Goal: Use online tool/utility: Utilize a website feature to perform a specific function

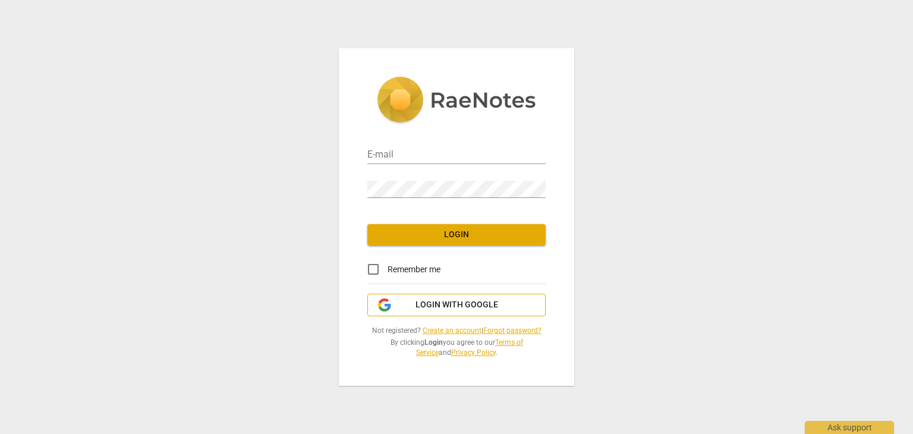
click at [469, 305] on span "Login with Google" at bounding box center [456, 305] width 83 height 12
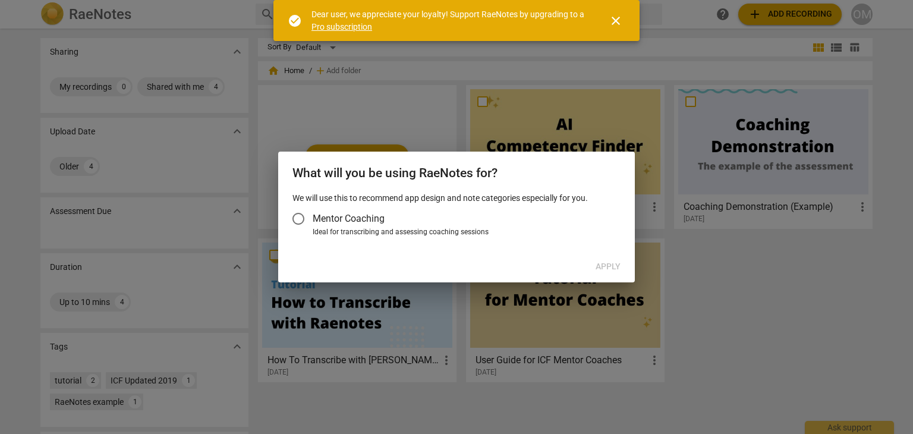
click at [346, 220] on span "Mentor Coaching" at bounding box center [349, 219] width 72 height 14
click at [313, 220] on input "Mentor Coaching" at bounding box center [298, 218] width 29 height 29
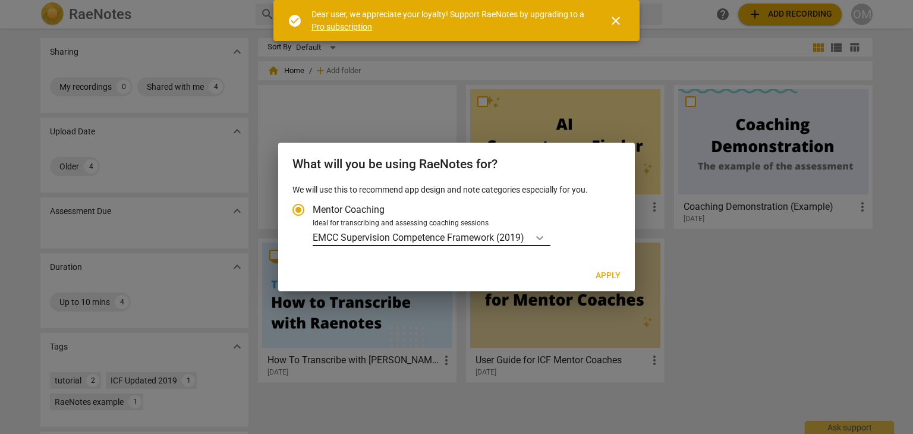
click at [542, 236] on icon "Account type" at bounding box center [540, 238] width 12 height 12
click at [0, 0] on input "Ideal for transcribing and assessing coaching sessions EMCC Supervision Compete…" at bounding box center [0, 0] width 0 height 0
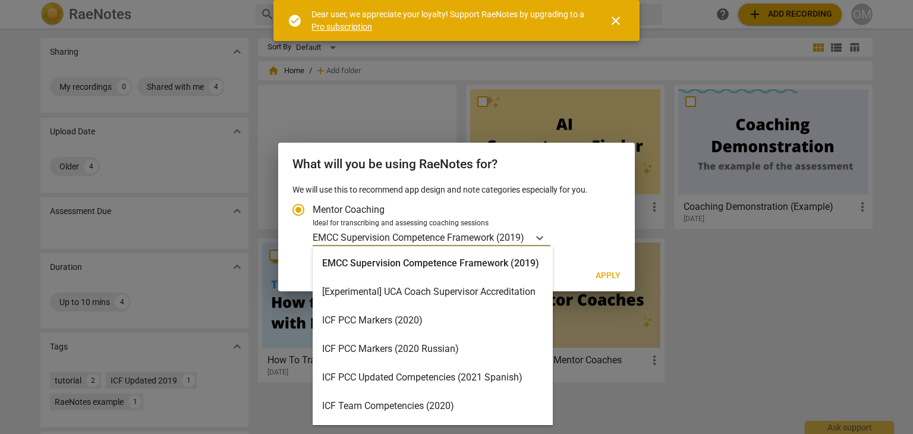
click at [548, 279] on div "EMCC Supervision Competence Framework (2019) [Experimental] UCA Coach Superviso…" at bounding box center [433, 336] width 240 height 178
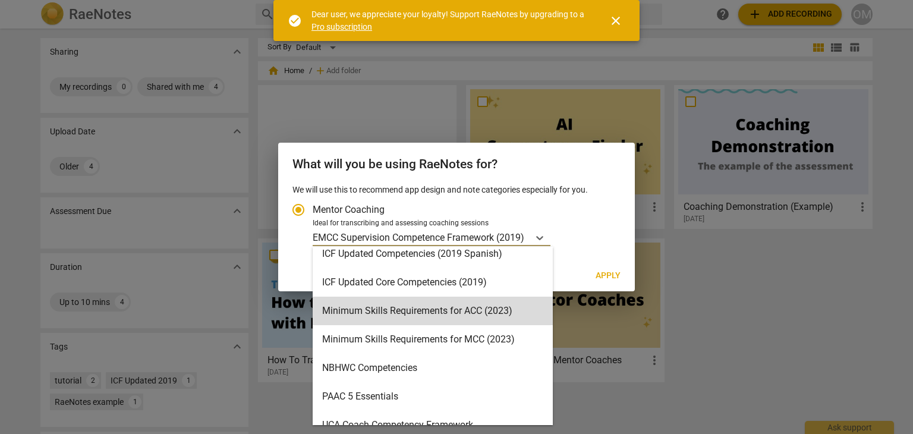
scroll to position [198, 0]
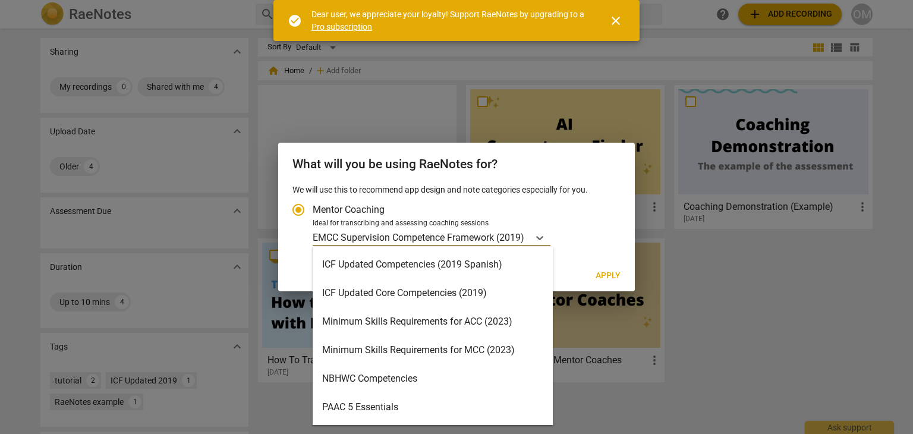
click at [443, 324] on div "Minimum Skills Requirements for ACC (2023)" at bounding box center [433, 321] width 240 height 29
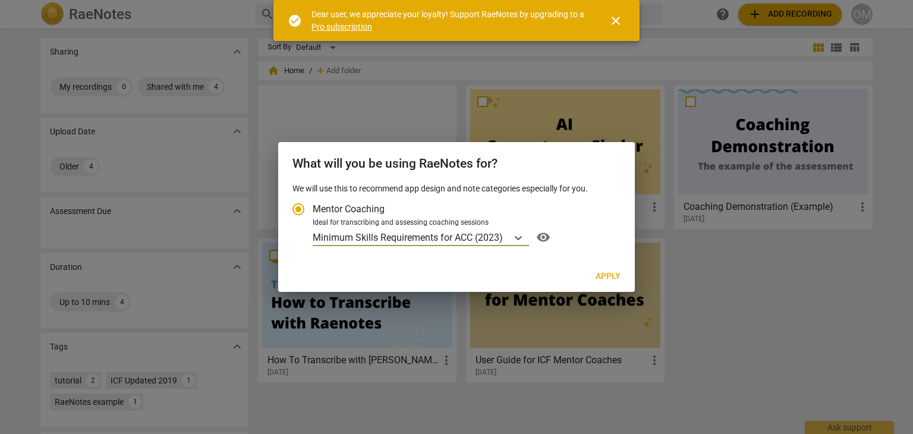
click at [614, 273] on span "Apply" at bounding box center [607, 276] width 25 height 12
radio input "false"
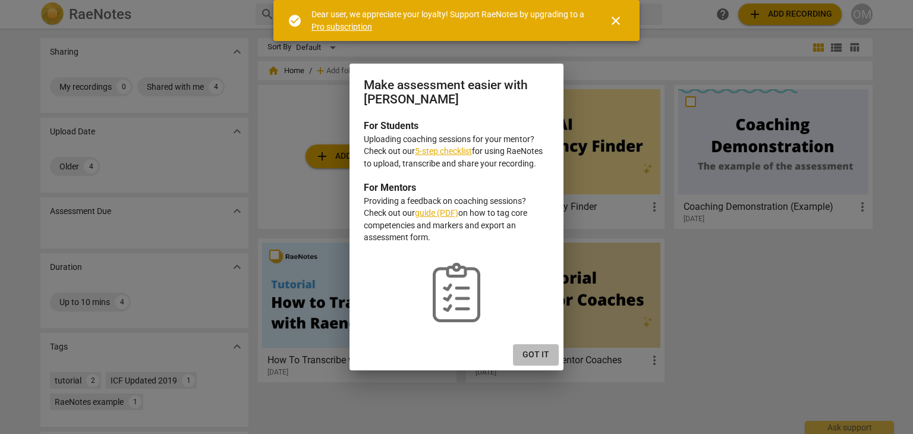
click at [540, 349] on span "Got it" at bounding box center [535, 355] width 27 height 12
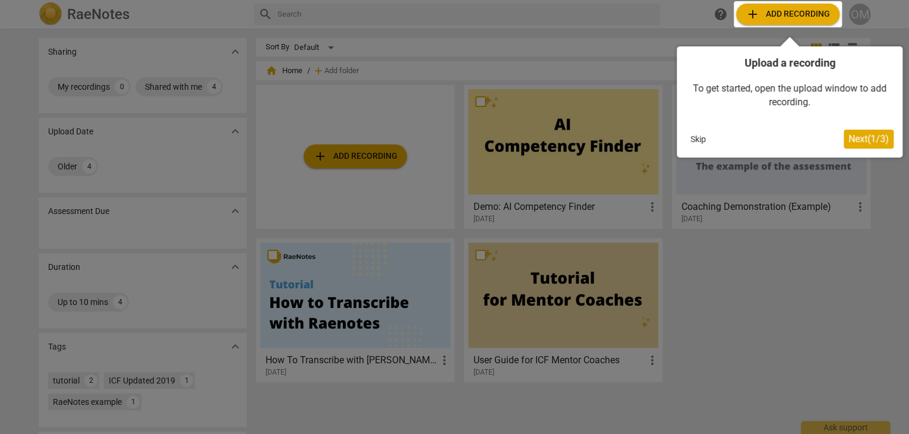
click at [797, 11] on div at bounding box center [788, 14] width 108 height 26
click at [862, 138] on span "Next ( 1 / 3 )" at bounding box center [869, 138] width 40 height 11
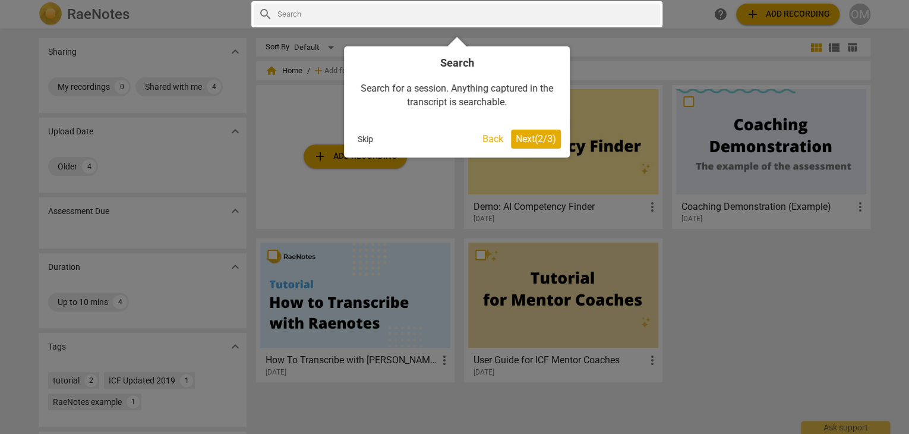
click at [534, 135] on span "Next ( 2 / 3 )" at bounding box center [536, 138] width 40 height 11
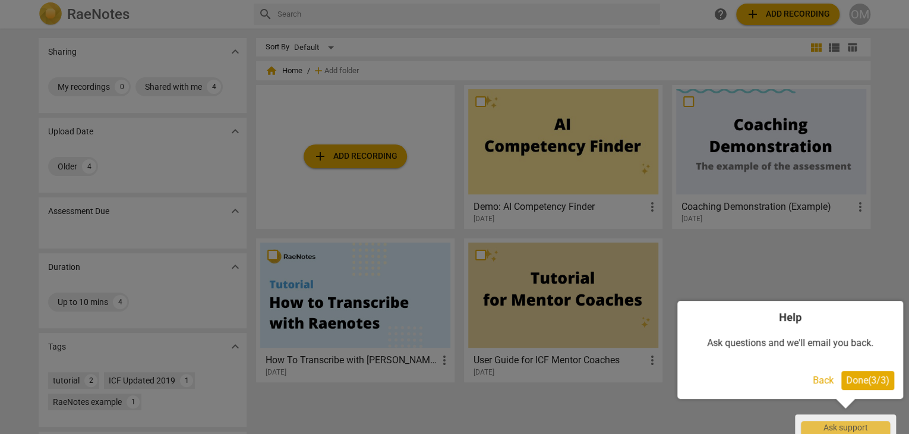
click at [868, 376] on span "Done ( 3 / 3 )" at bounding box center [867, 379] width 43 height 11
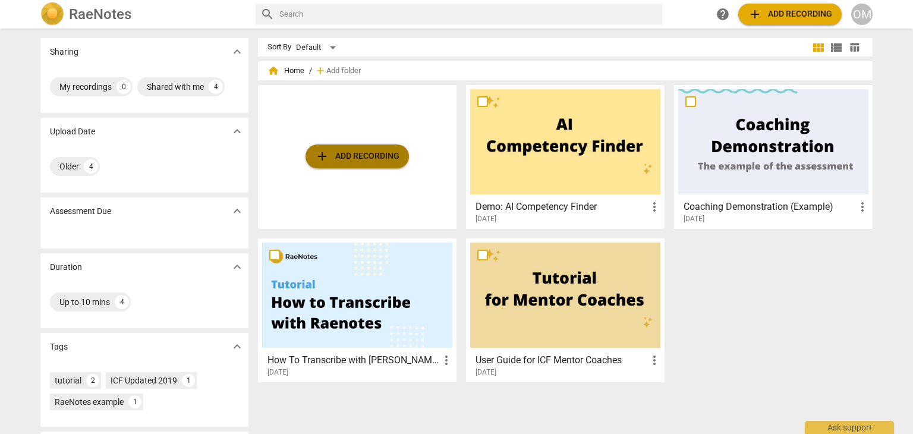
click at [352, 153] on span "add Add recording" at bounding box center [357, 156] width 84 height 14
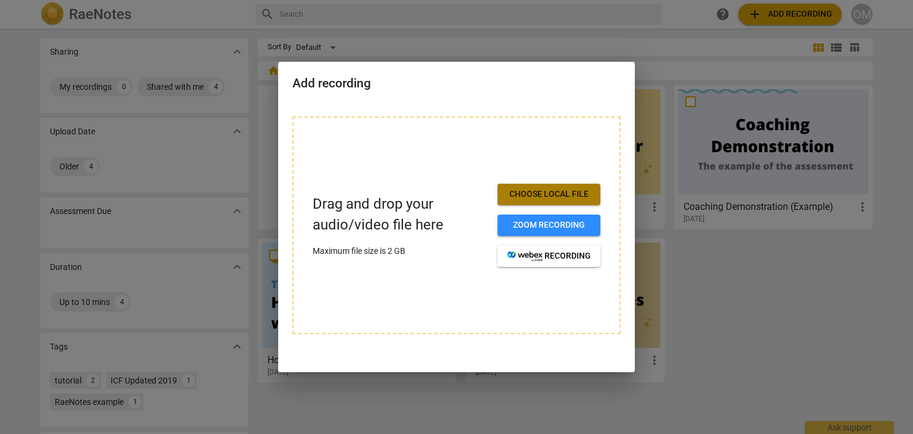
click at [551, 191] on span "Choose local file" at bounding box center [549, 194] width 84 height 12
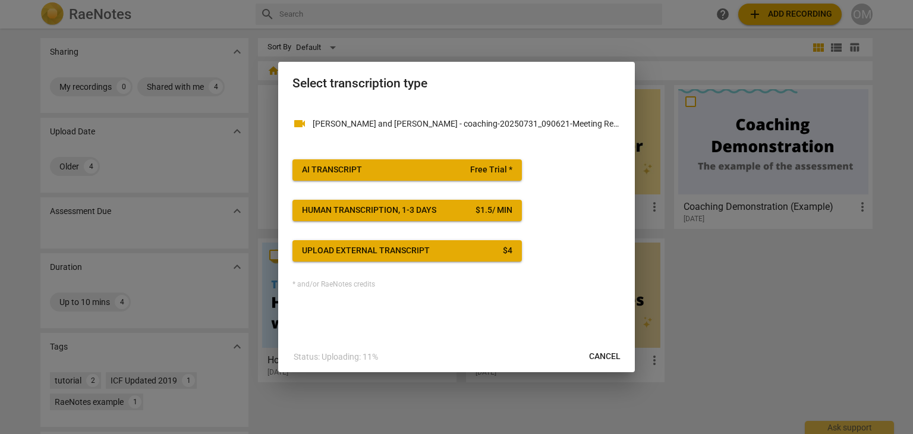
click at [445, 168] on span "AI Transcript Free Trial *" at bounding box center [407, 170] width 210 height 12
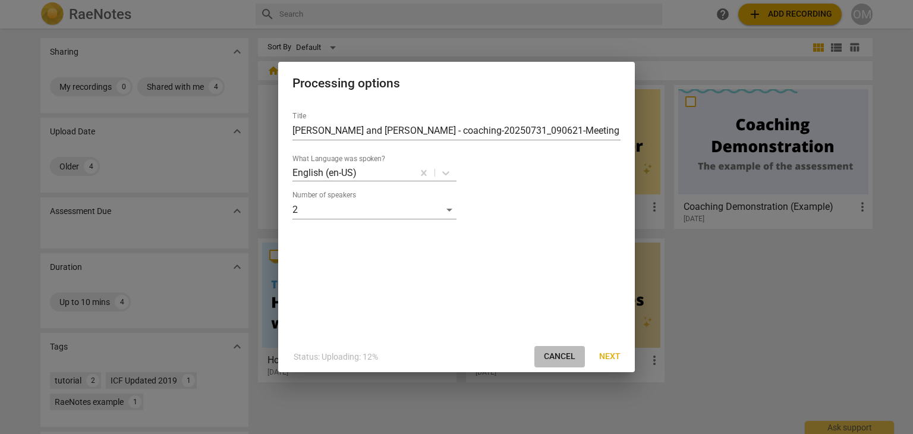
click at [562, 359] on span "Cancel" at bounding box center [559, 357] width 31 height 12
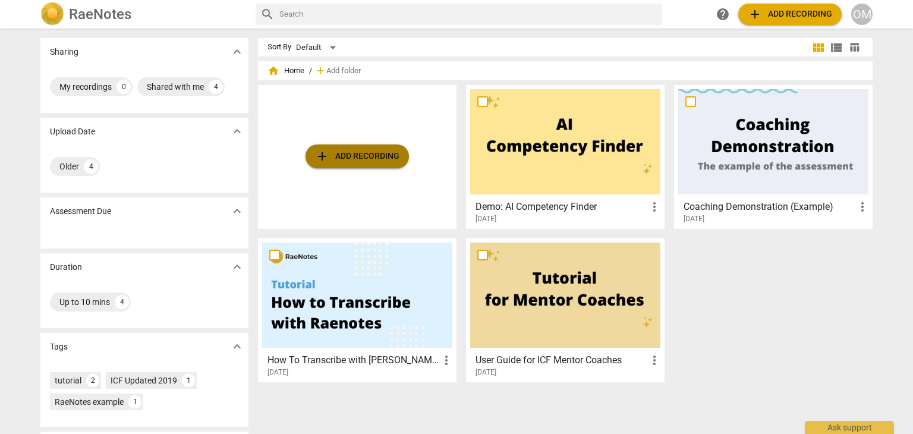
click at [354, 150] on span "add Add recording" at bounding box center [357, 156] width 84 height 14
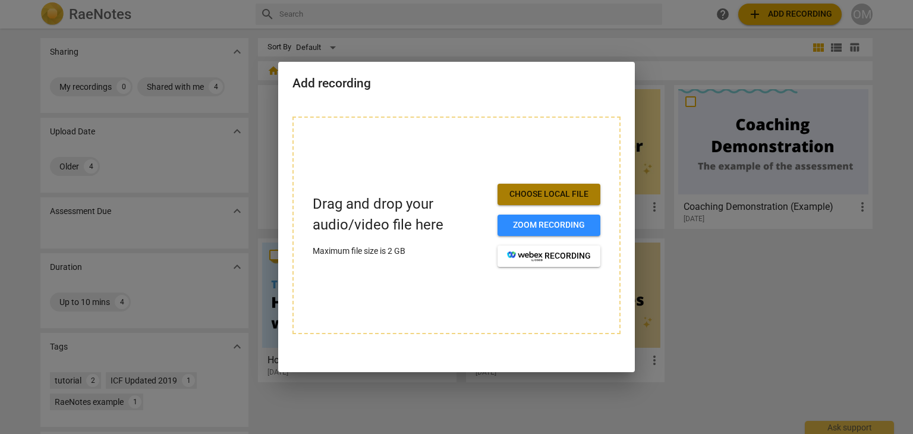
click at [572, 193] on span "Choose local file" at bounding box center [549, 194] width 84 height 12
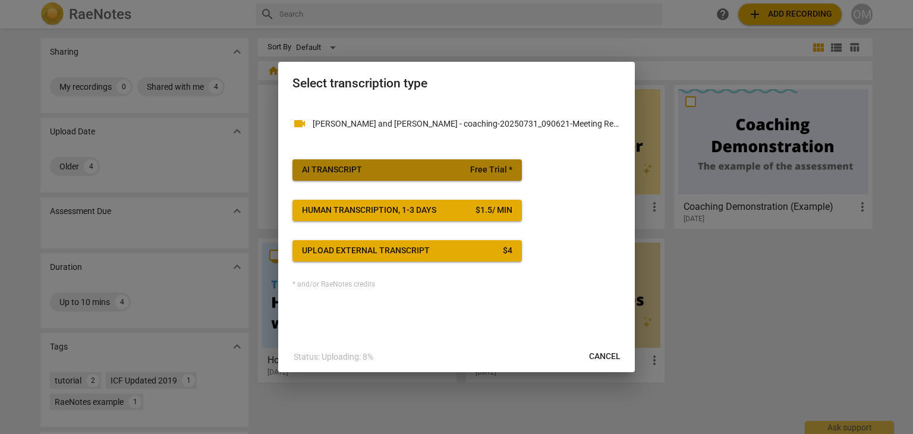
click at [452, 174] on span "AI Transcript Free Trial *" at bounding box center [407, 170] width 210 height 12
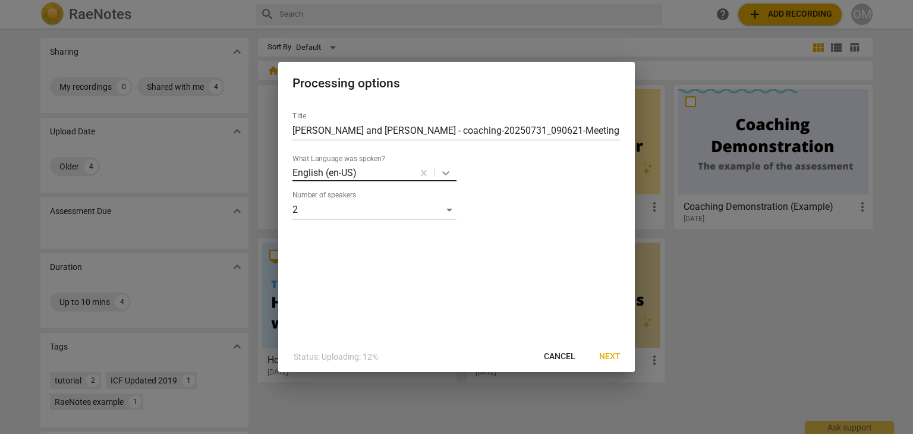
click at [447, 172] on icon at bounding box center [445, 173] width 7 height 4
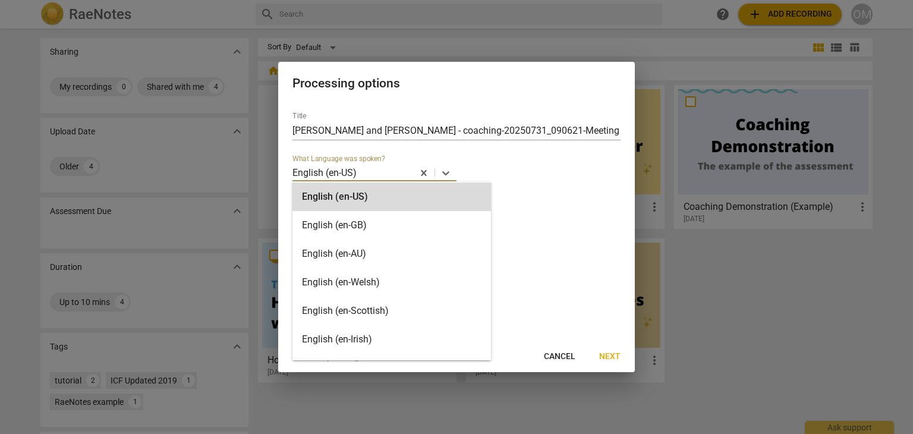
scroll to position [0, 0]
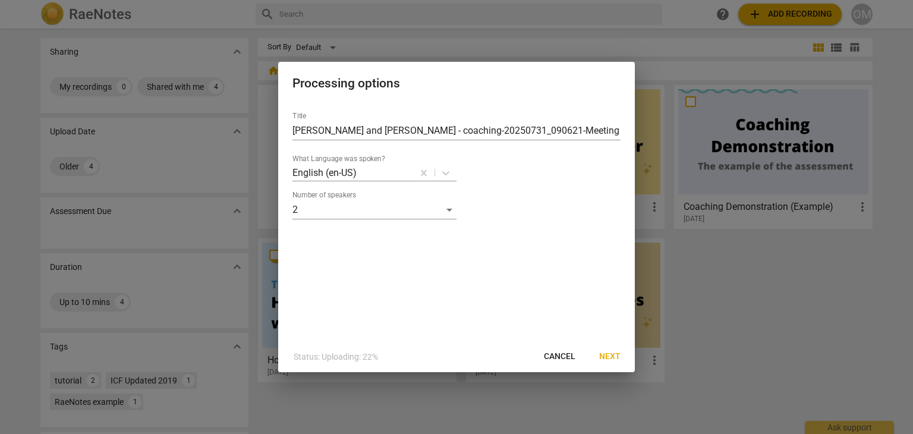
click at [532, 212] on div "Number of speakers 2" at bounding box center [456, 205] width 328 height 29
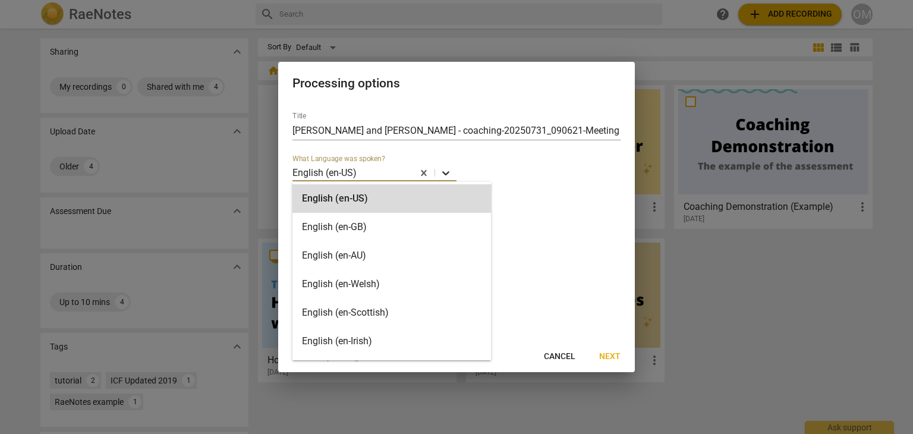
click at [446, 173] on icon at bounding box center [446, 173] width 12 height 12
click at [385, 231] on div "English (en-GB)" at bounding box center [391, 227] width 198 height 29
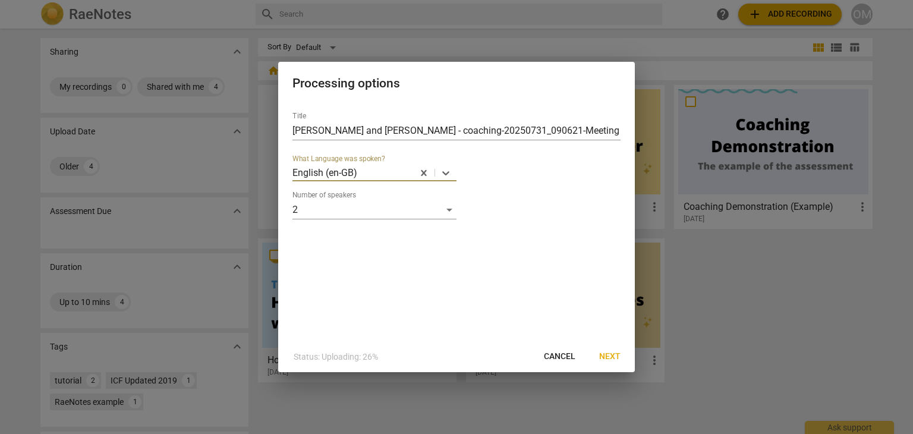
click at [611, 355] on span "Next" at bounding box center [609, 357] width 21 height 12
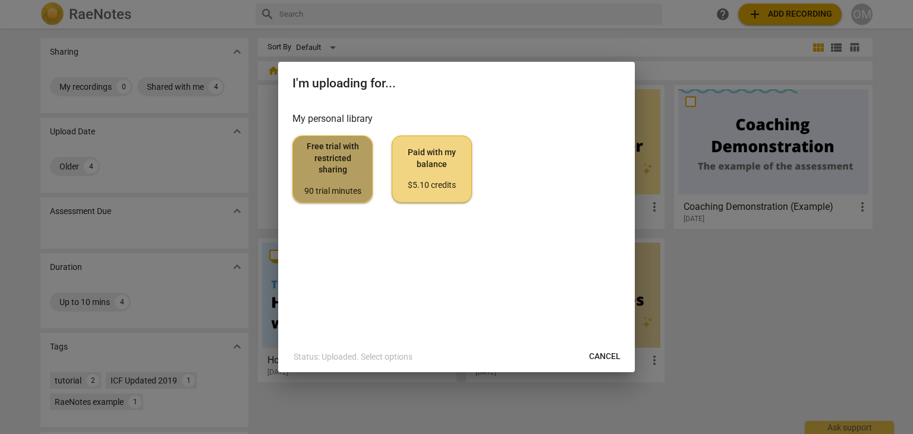
click at [338, 179] on span "Free trial with restricted sharing 90 trial minutes" at bounding box center [332, 169] width 60 height 56
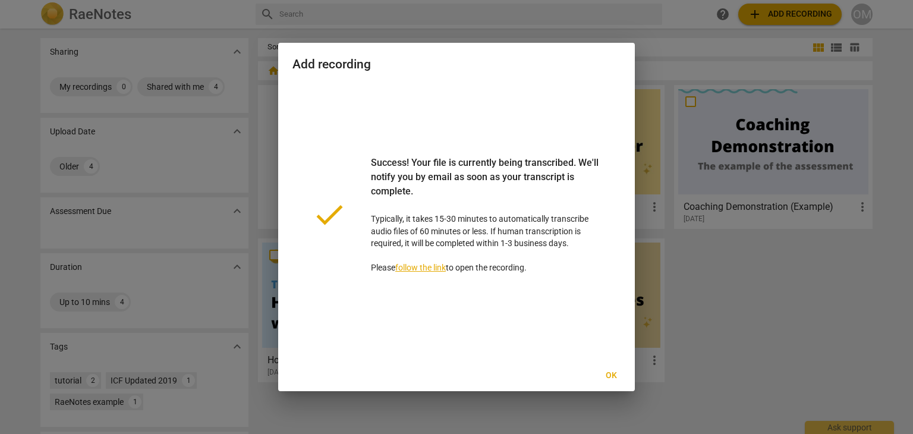
click at [613, 373] on span "Ok" at bounding box center [610, 376] width 19 height 12
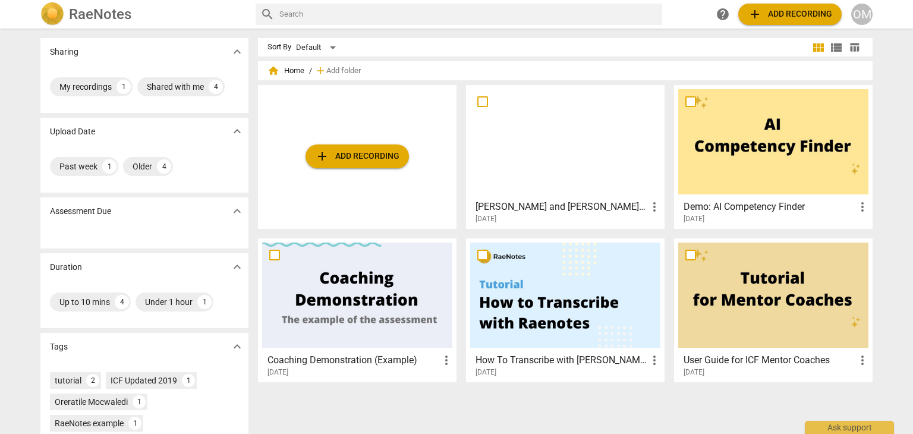
click at [304, 362] on h3 "Coaching Demonstration (Example)" at bounding box center [353, 360] width 172 height 14
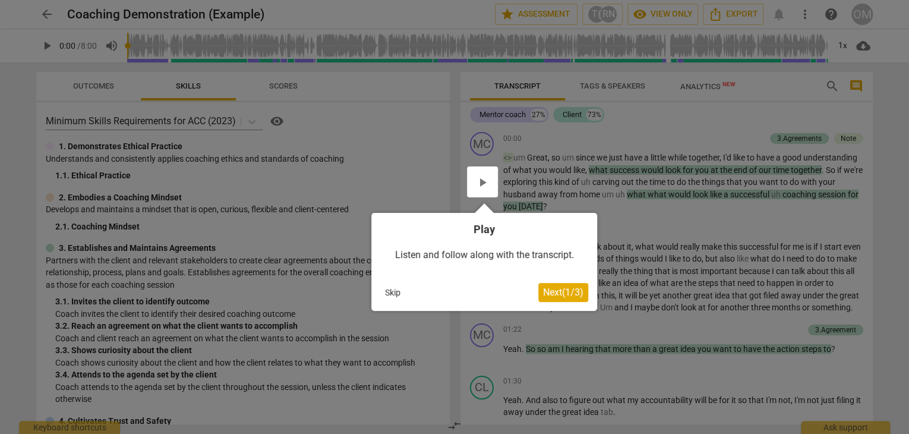
click at [553, 286] on button "Next ( 1 / 3 )" at bounding box center [563, 292] width 50 height 19
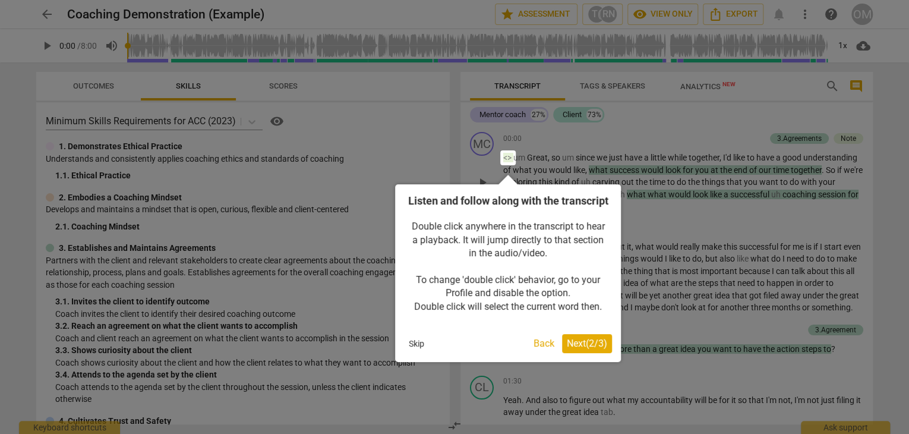
click at [572, 349] on span "Next ( 2 / 3 )" at bounding box center [587, 343] width 40 height 11
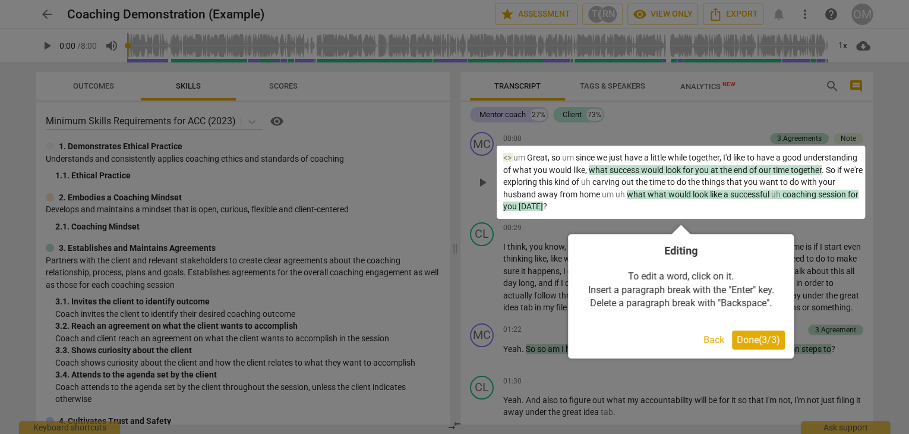
click at [748, 339] on span "Done ( 3 / 3 )" at bounding box center [758, 339] width 43 height 11
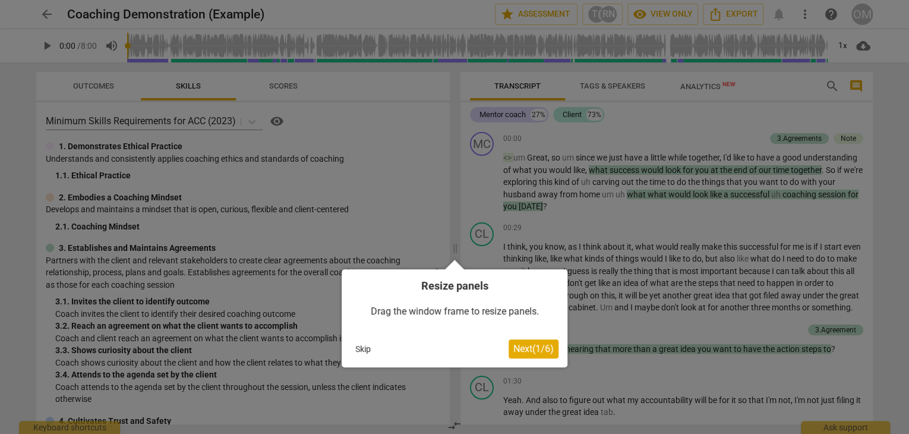
click at [543, 345] on span "Next ( 1 / 6 )" at bounding box center [533, 348] width 40 height 11
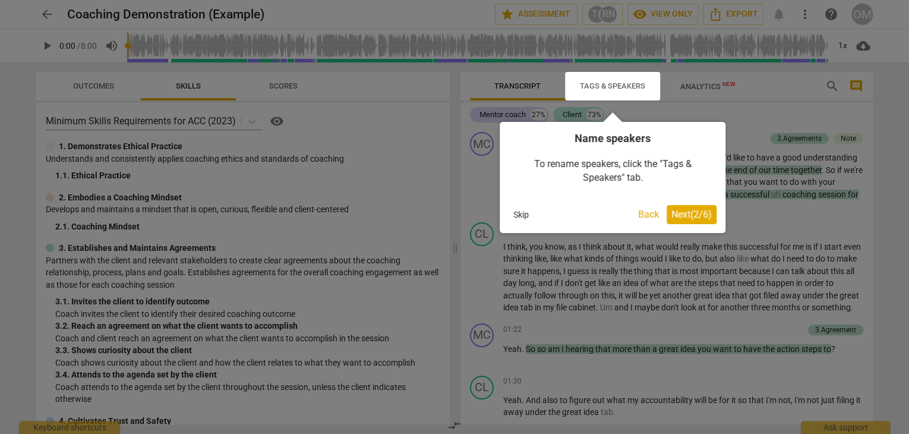
click at [688, 216] on span "Next ( 2 / 6 )" at bounding box center [692, 214] width 40 height 11
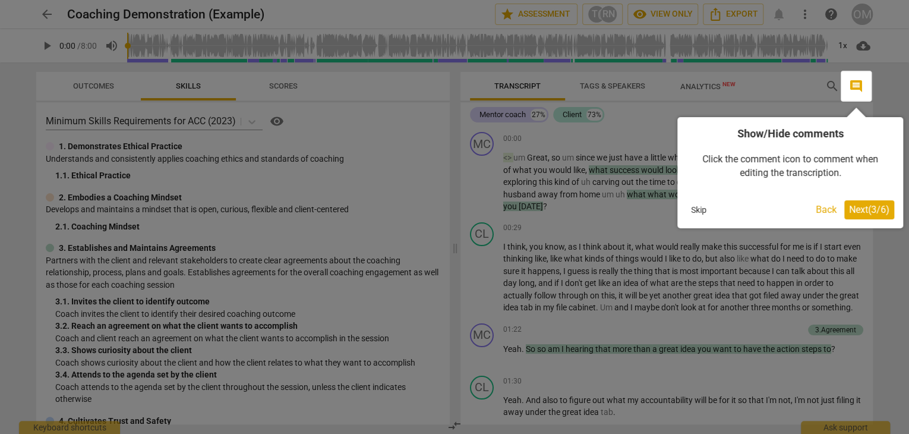
click at [853, 214] on span "Next ( 3 / 6 )" at bounding box center [869, 209] width 40 height 11
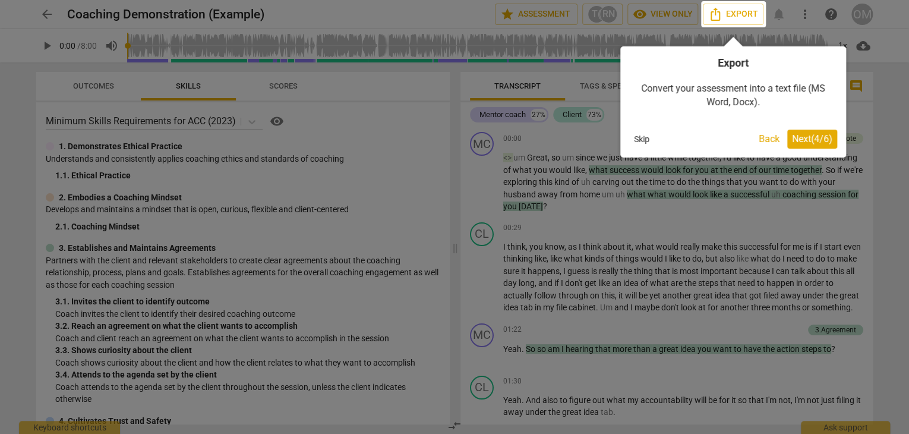
click at [802, 141] on span "Next ( 4 / 6 )" at bounding box center [812, 138] width 40 height 11
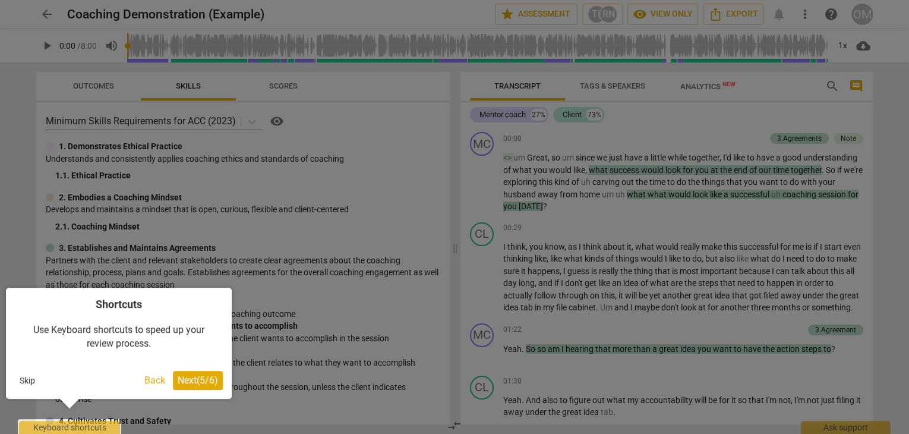
click at [197, 373] on button "Next ( 5 / 6 )" at bounding box center [198, 380] width 50 height 19
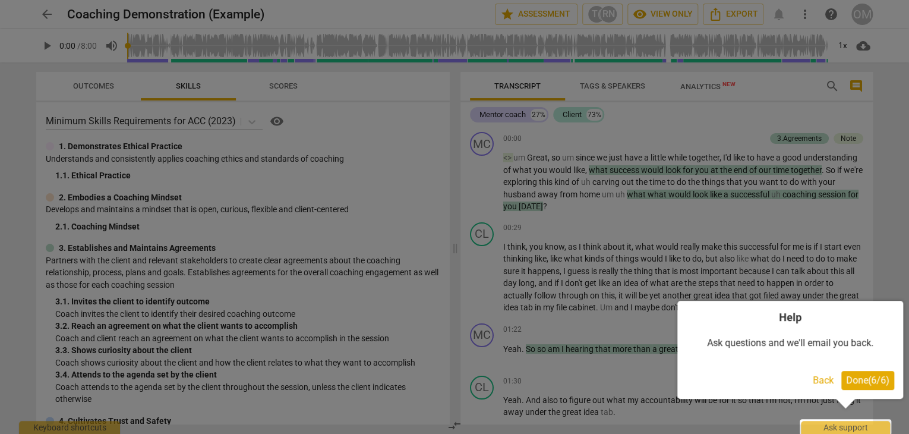
click at [852, 376] on span "Done ( 6 / 6 )" at bounding box center [867, 379] width 43 height 11
